Goal: Task Accomplishment & Management: Complete application form

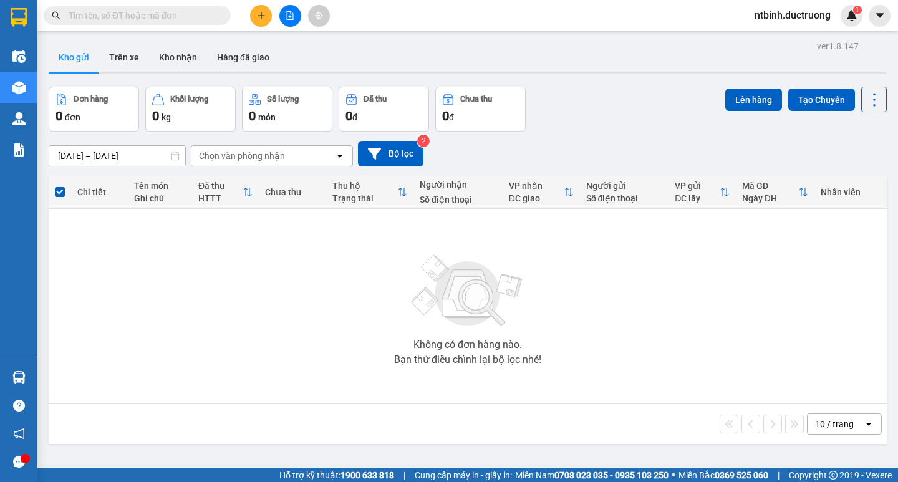
click at [257, 21] on button at bounding box center [261, 16] width 22 height 22
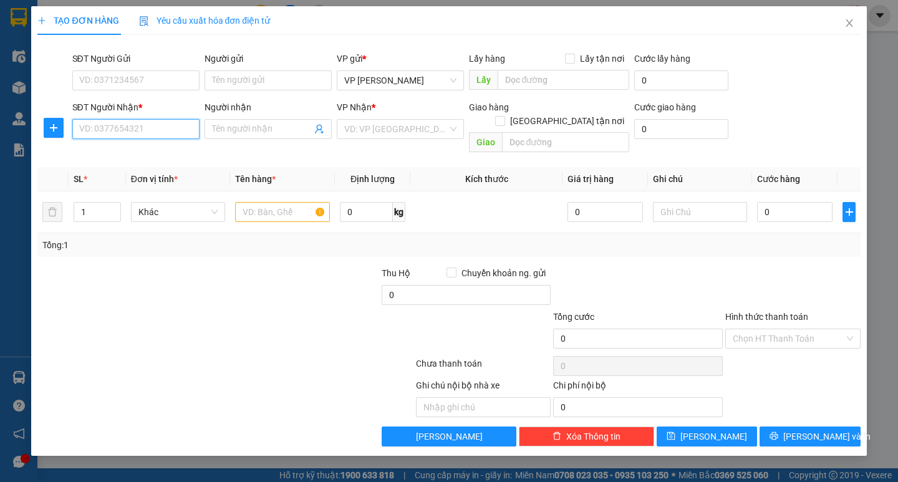
click at [124, 124] on input "SĐT Người Nhận *" at bounding box center [135, 129] width 127 height 20
click at [149, 150] on div "0968156598" at bounding box center [136, 154] width 112 height 14
type input "0968156598"
click at [279, 202] on input "text" at bounding box center [282, 212] width 94 height 20
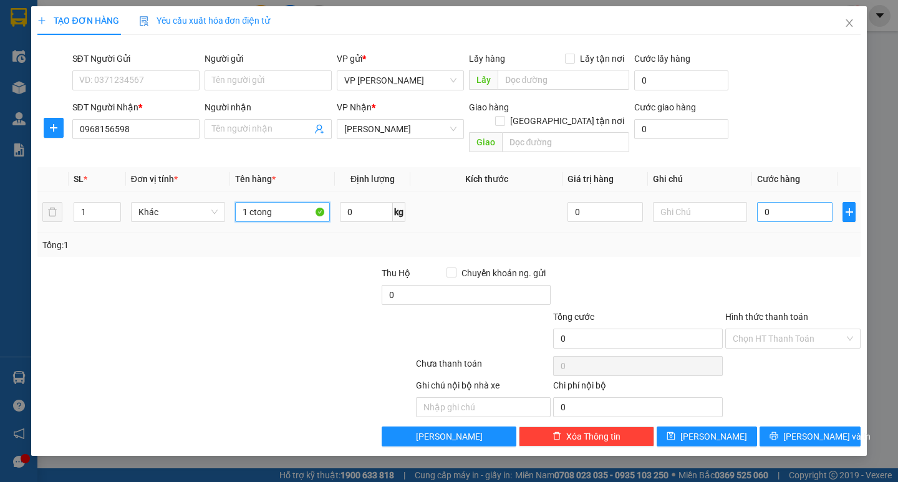
type input "1 ctong"
click at [784, 202] on input "0" at bounding box center [794, 212] width 75 height 20
type input "6"
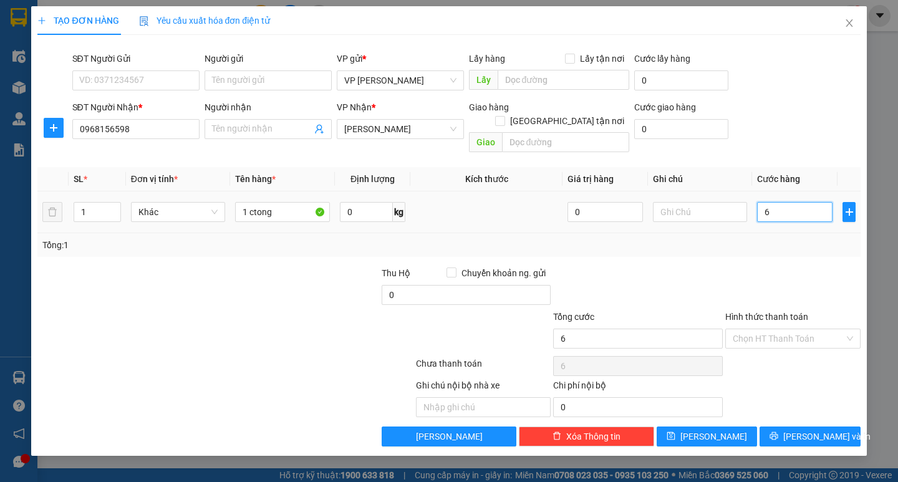
type input "60"
click at [784, 202] on input "60" at bounding box center [794, 212] width 75 height 20
type input "60.000"
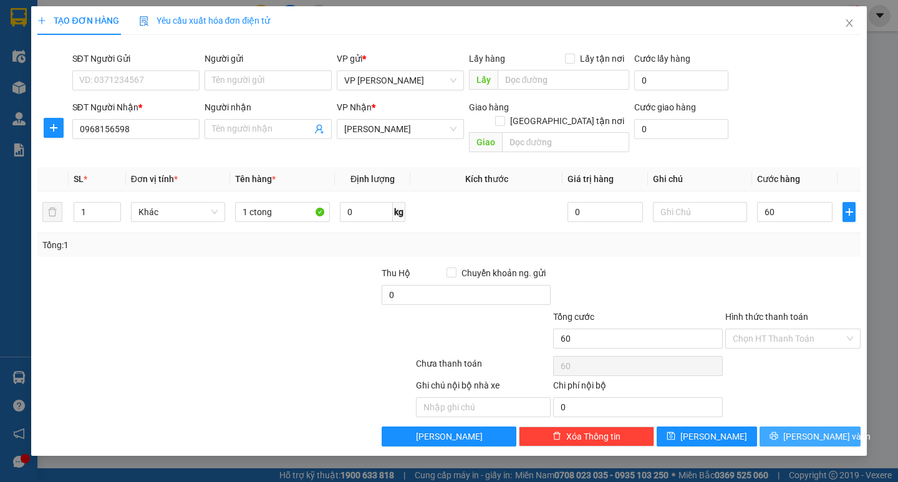
type input "60.000"
click at [779, 429] on button "[PERSON_NAME] và In" at bounding box center [810, 437] width 100 height 20
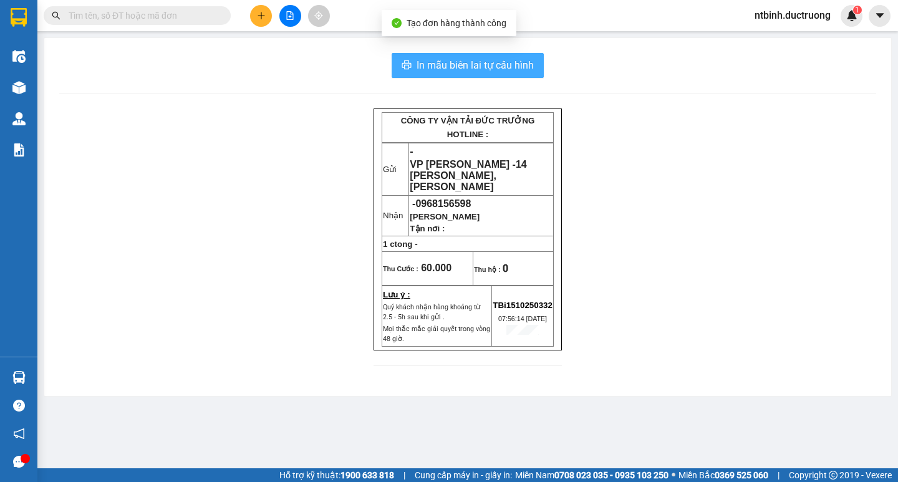
click at [451, 62] on span "In mẫu biên lai tự cấu hình" at bounding box center [475, 65] width 117 height 16
